Goal: Information Seeking & Learning: Understand process/instructions

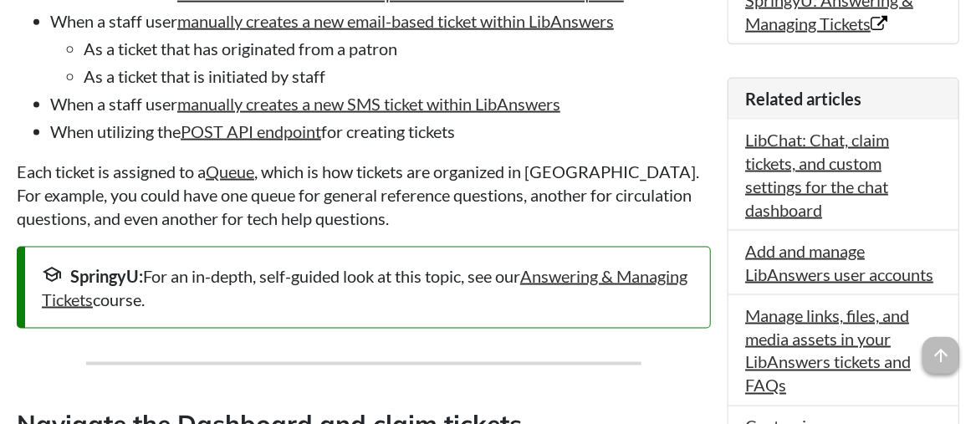
scroll to position [1004, 0]
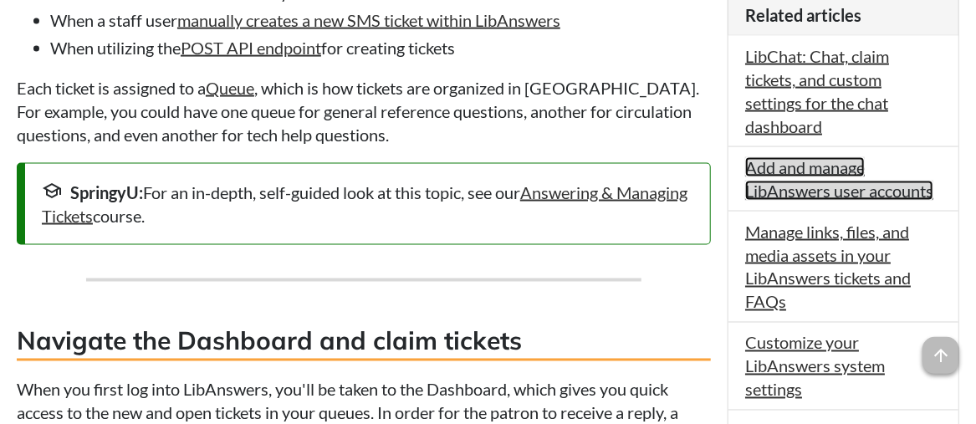
click at [770, 201] on link "Add and manage LibAnswers user accounts" at bounding box center [839, 178] width 188 height 43
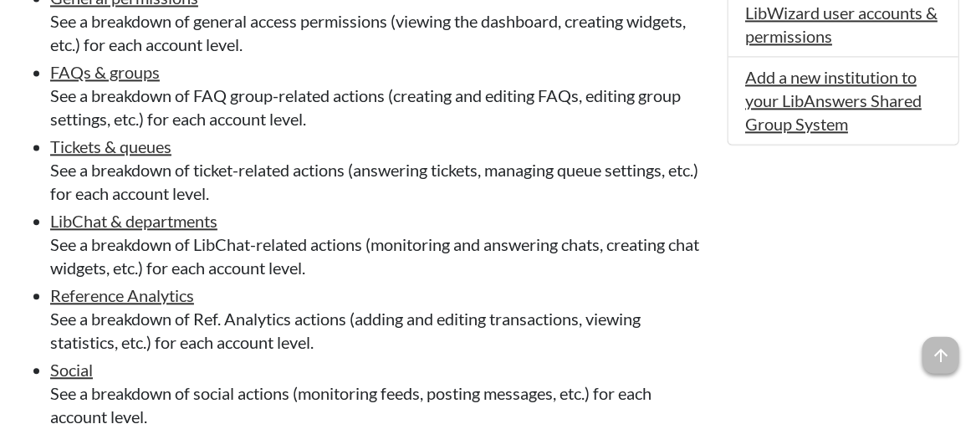
scroll to position [1338, 0]
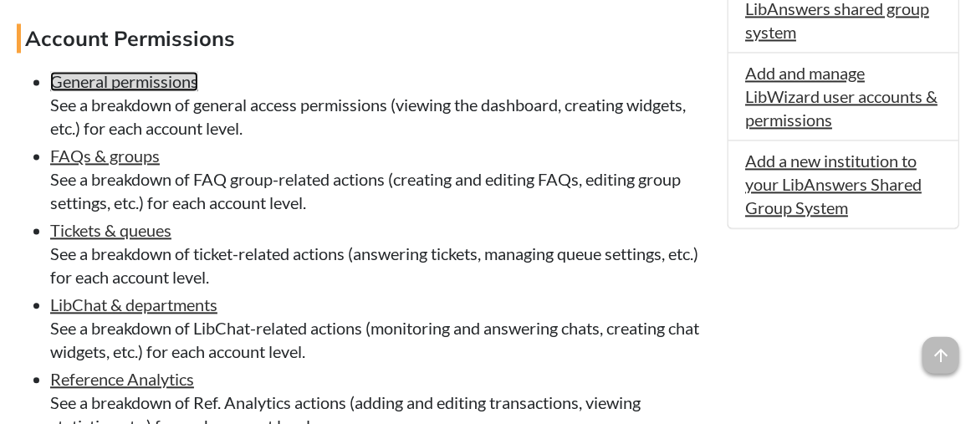
click at [168, 88] on link "General permissions" at bounding box center [124, 81] width 148 height 20
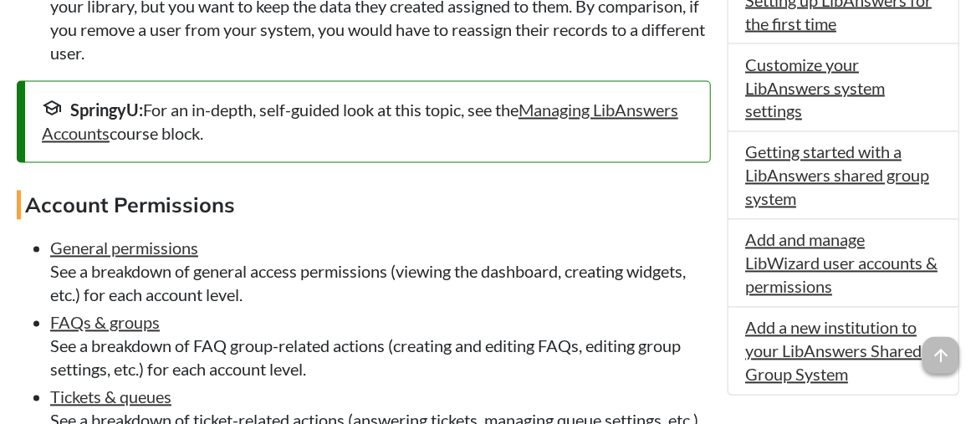
scroll to position [1087, 0]
